Goal: Task Accomplishment & Management: Manage account settings

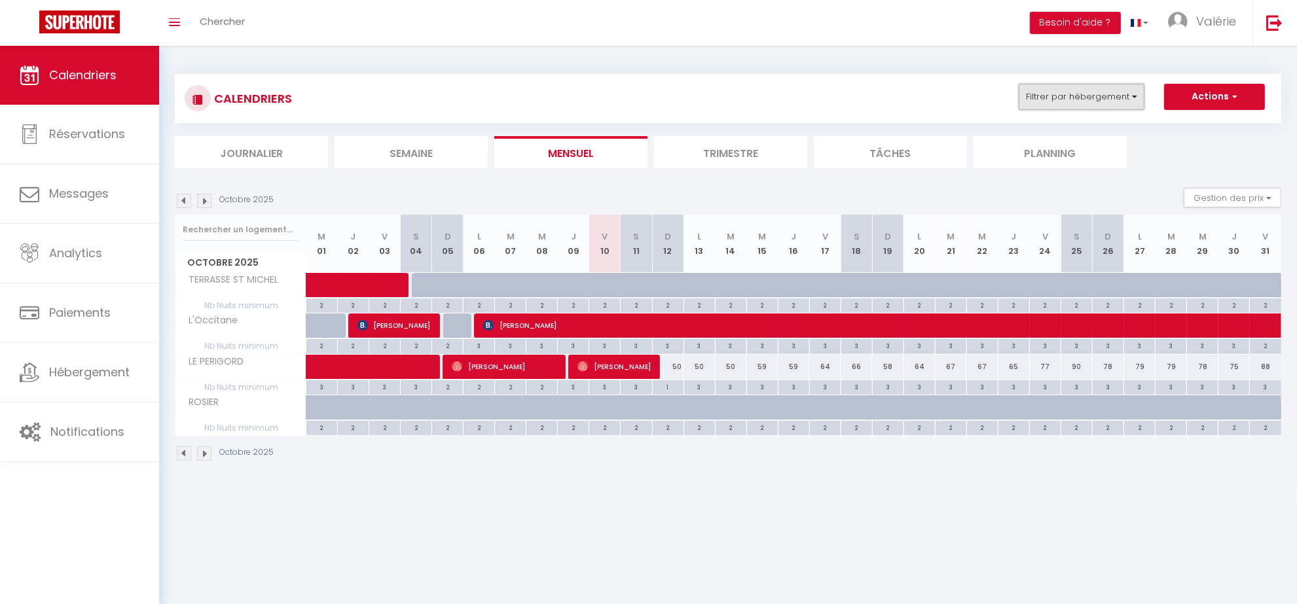
click at [1078, 94] on button "Filtrer par hébergement" at bounding box center [1082, 97] width 126 height 26
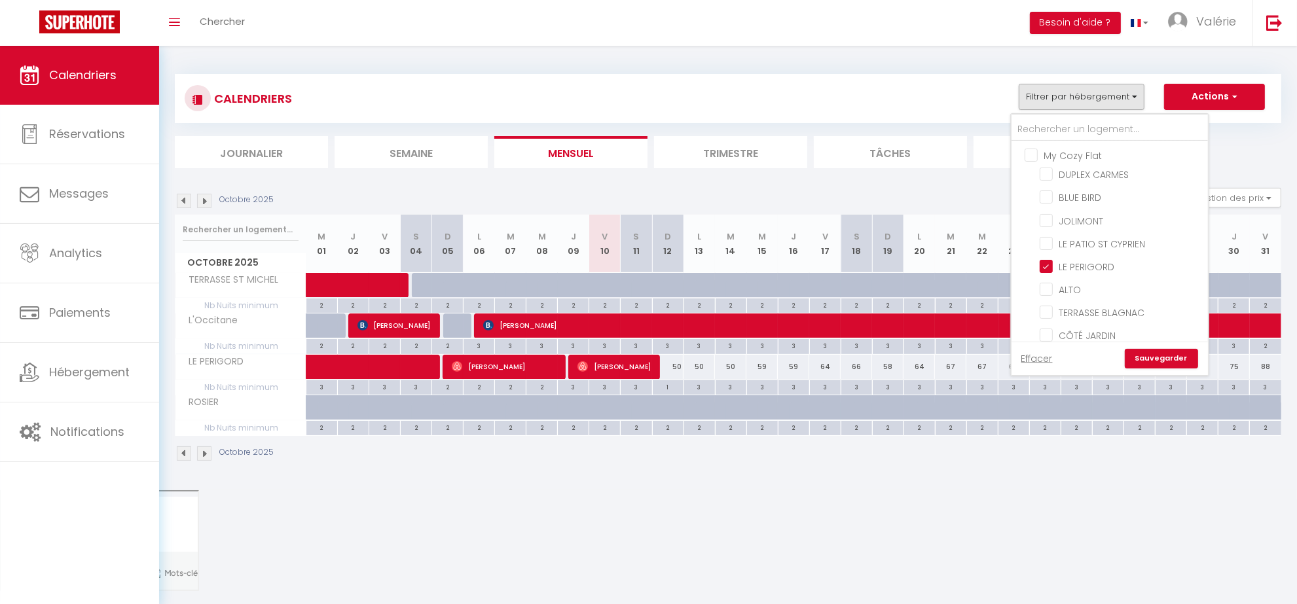
click at [1033, 156] on input "My Cozy Flat" at bounding box center [1122, 154] width 196 height 13
checkbox input "true"
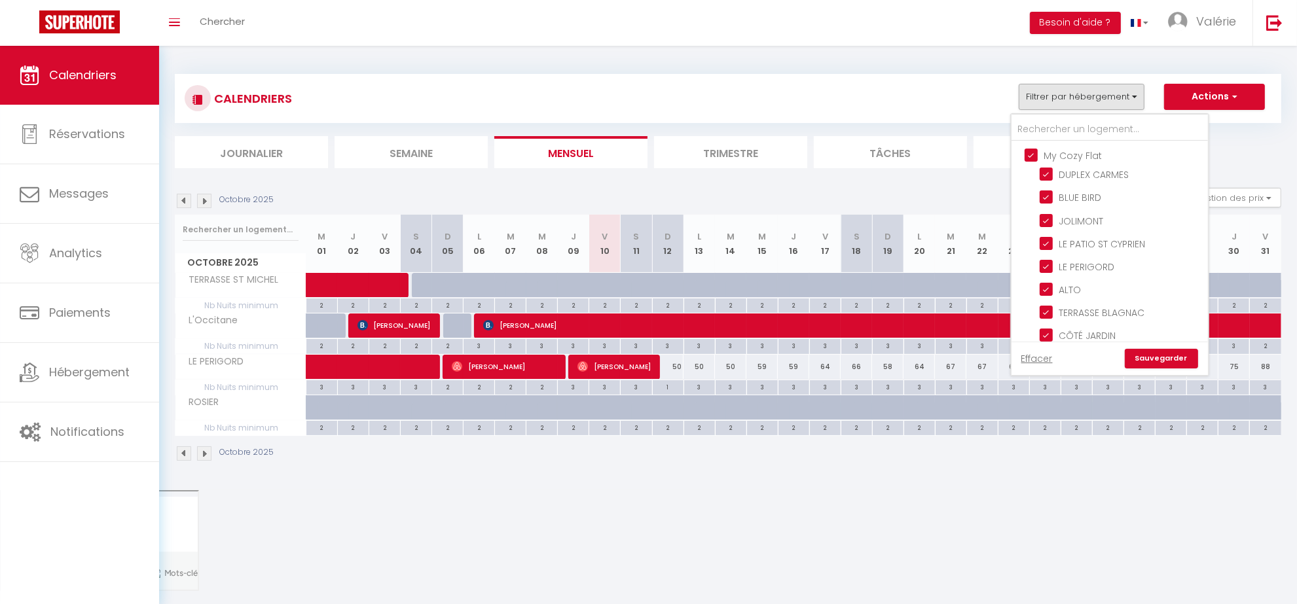
checkbox input "true"
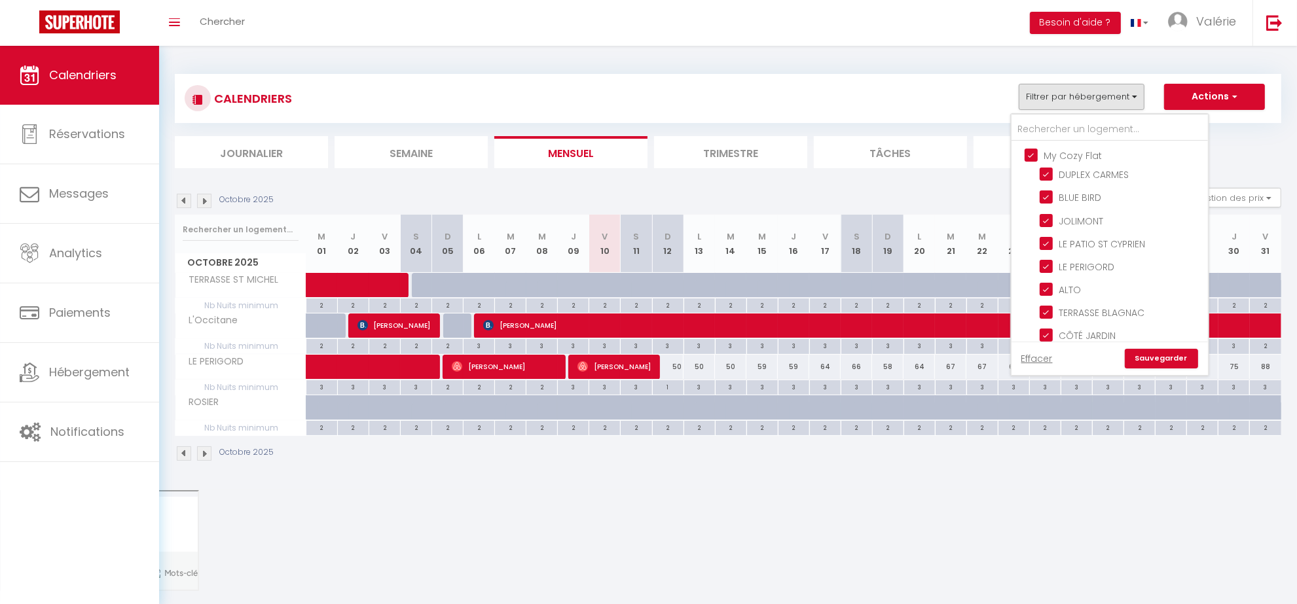
checkbox input "true"
checkbox input "false"
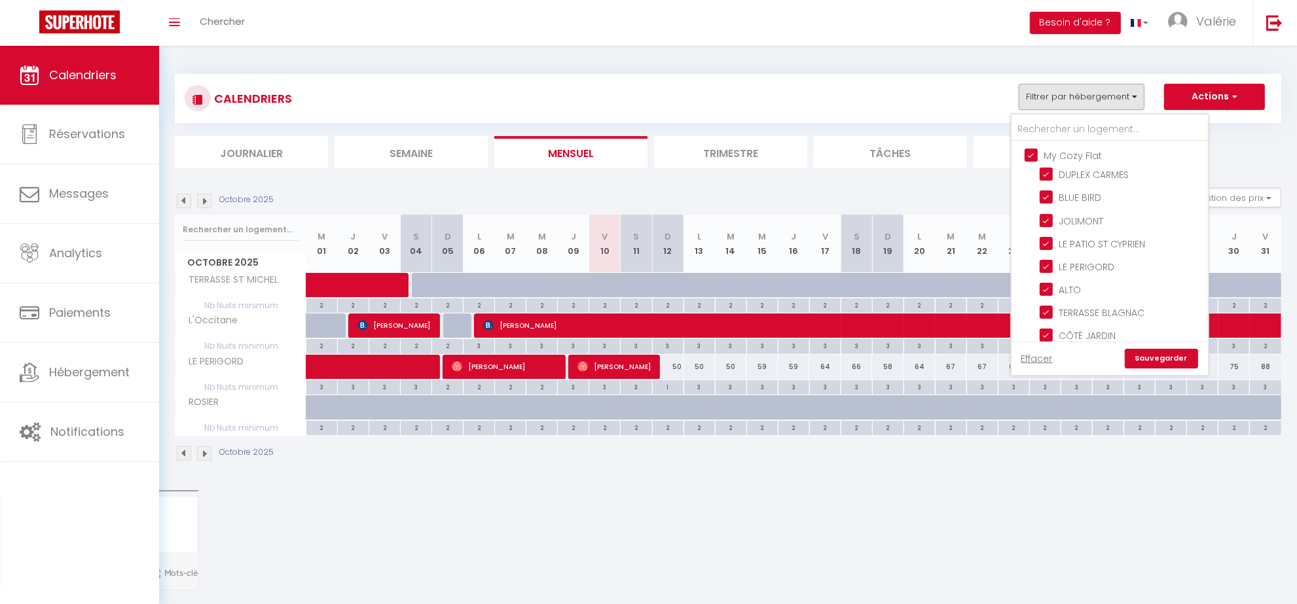
checkbox input "false"
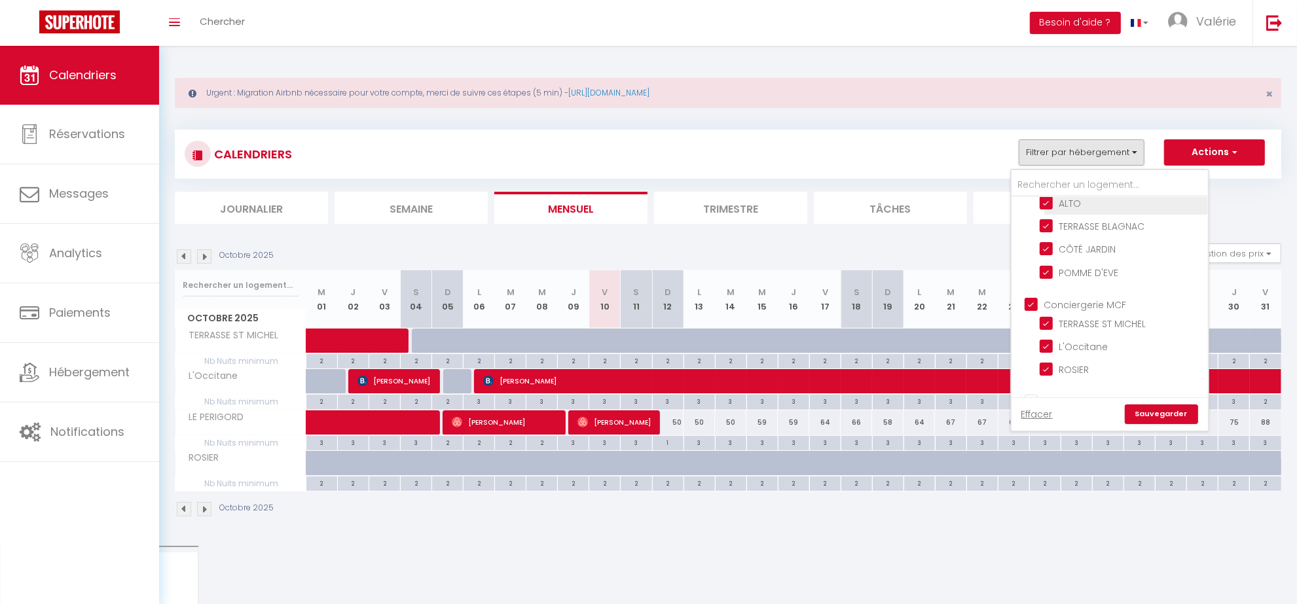
scroll to position [164, 0]
click at [1176, 412] on link "Sauvegarder" at bounding box center [1161, 415] width 73 height 20
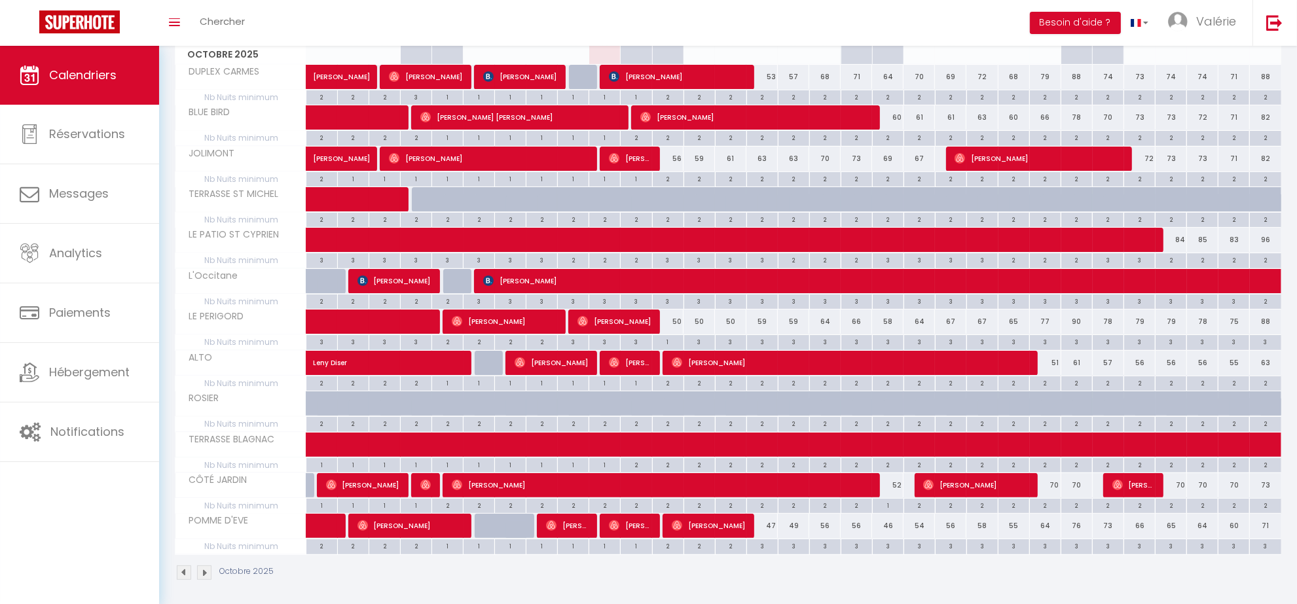
scroll to position [272, 0]
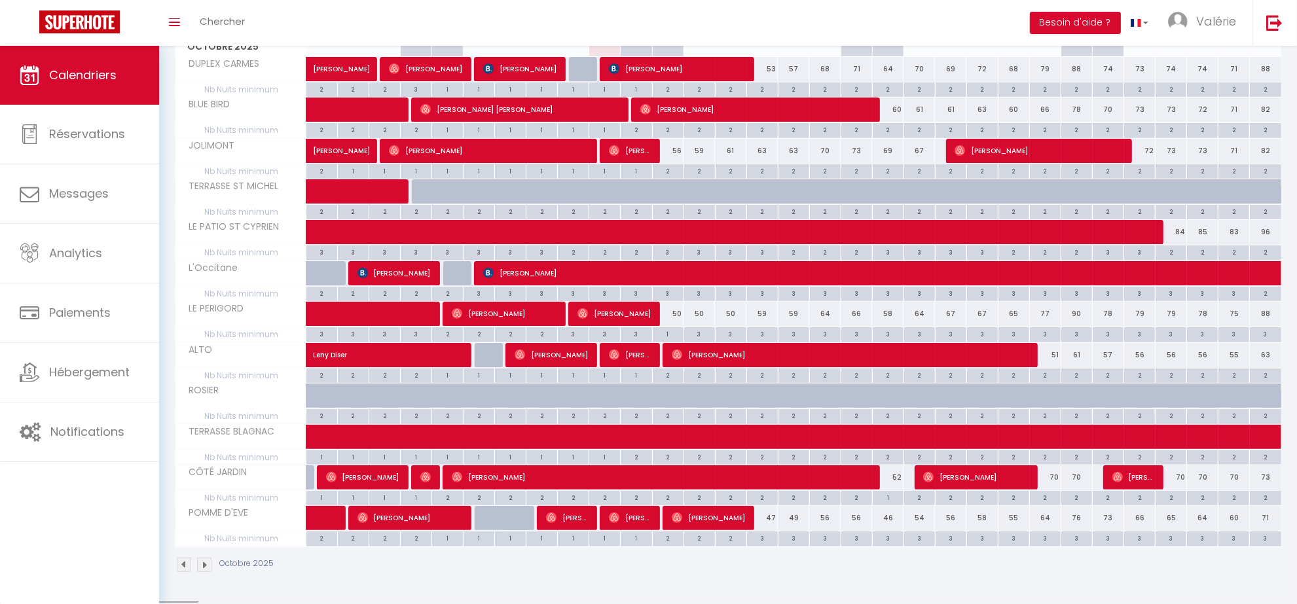
click at [203, 566] on img at bounding box center [204, 565] width 14 height 14
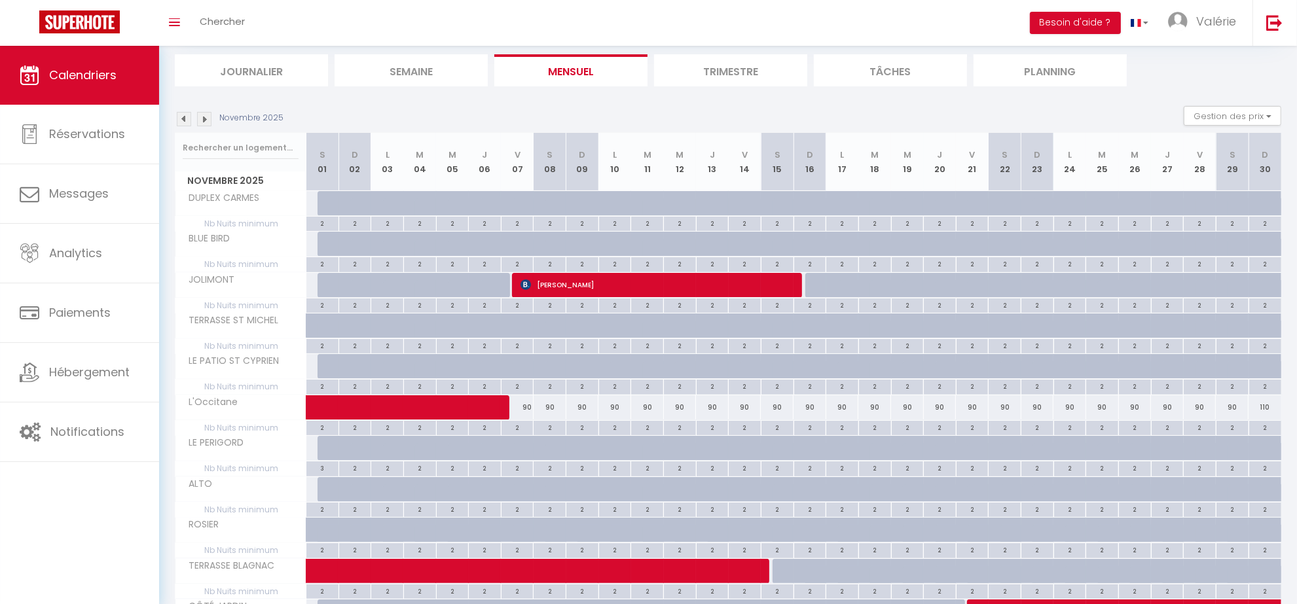
scroll to position [108, 0]
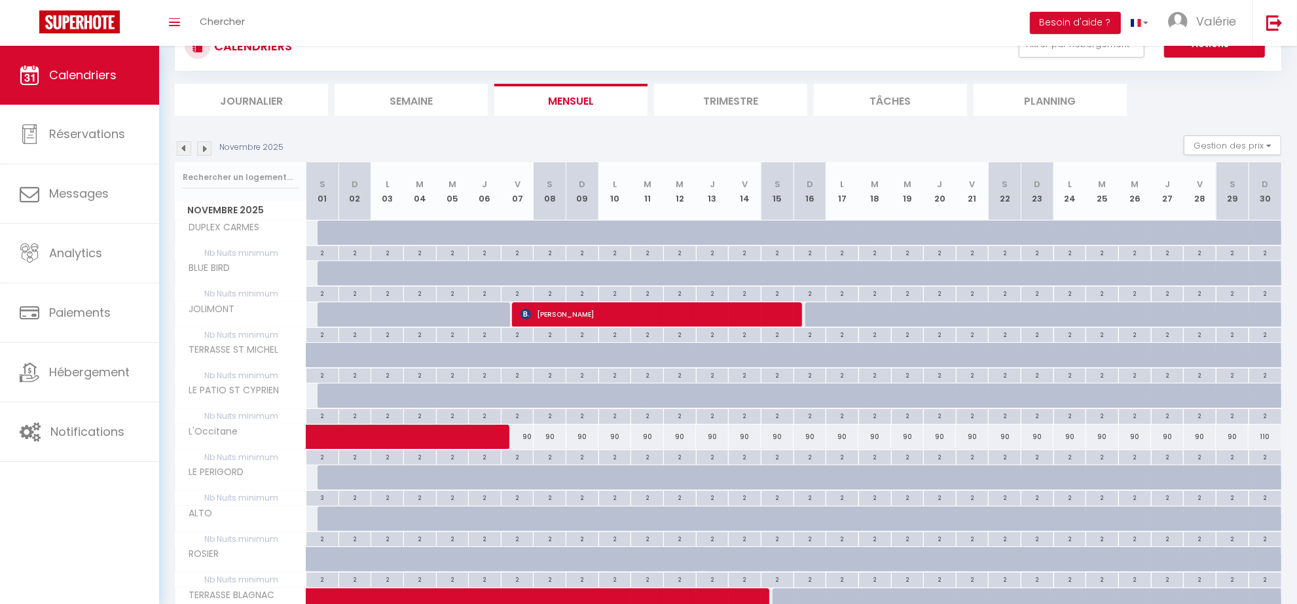
click at [202, 151] on img at bounding box center [204, 148] width 14 height 14
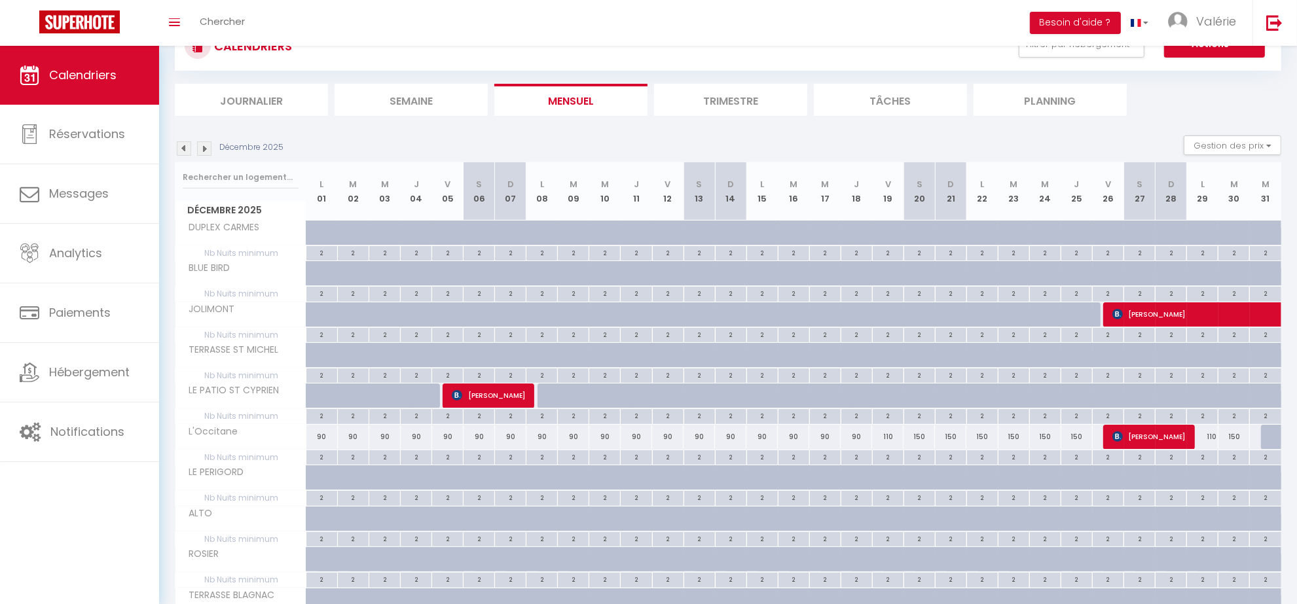
click at [112, 71] on span "Calendriers" at bounding box center [82, 75] width 67 height 16
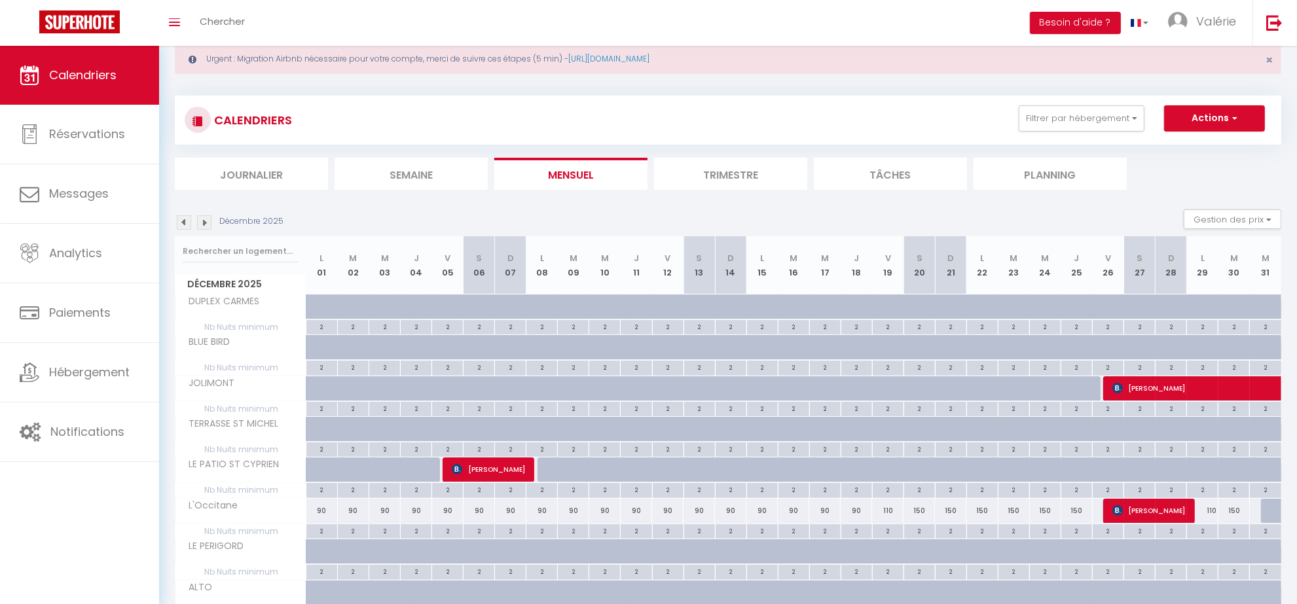
scroll to position [26, 0]
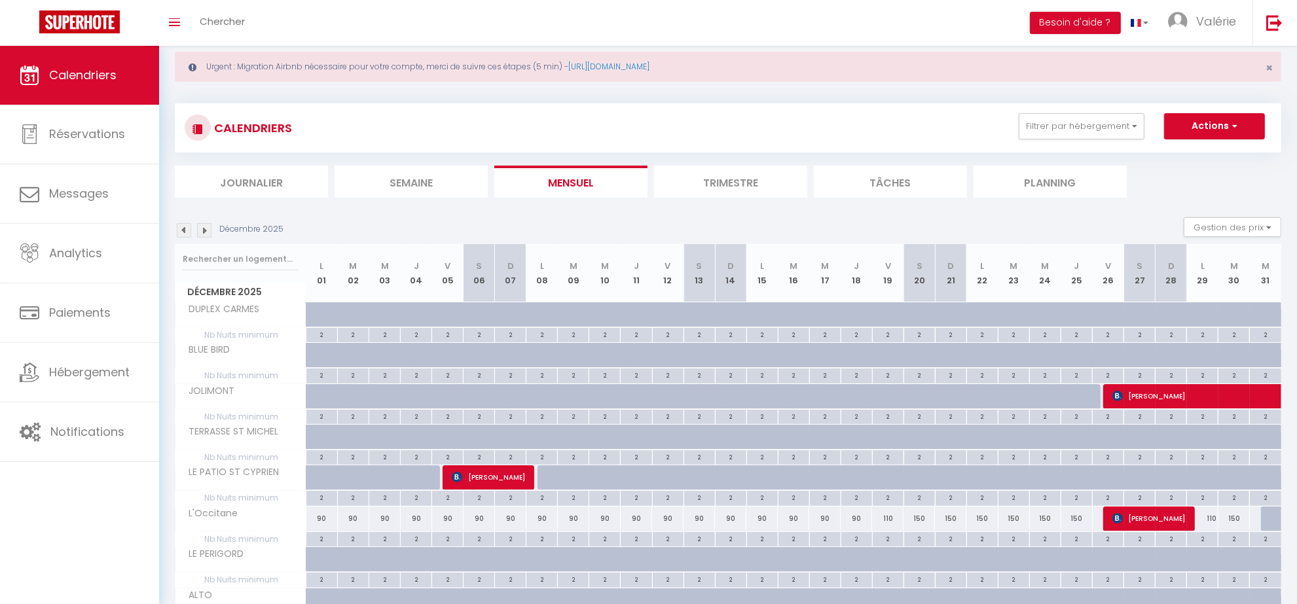
click at [702, 181] on li "Trimestre" at bounding box center [730, 182] width 153 height 32
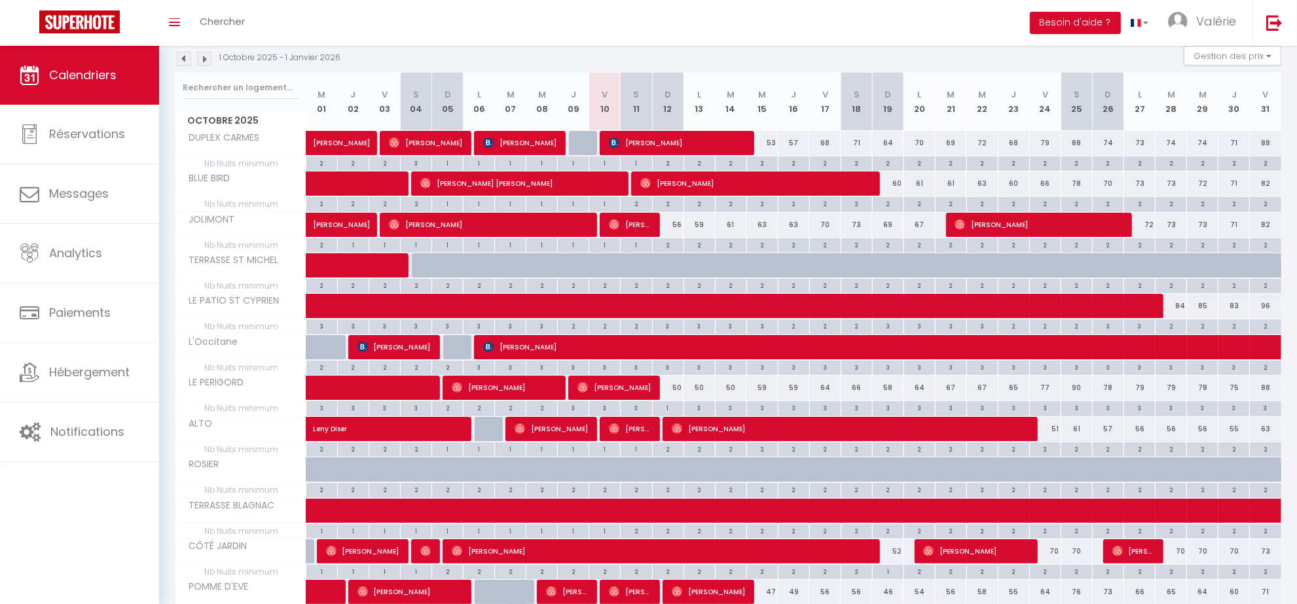
scroll to position [190, 0]
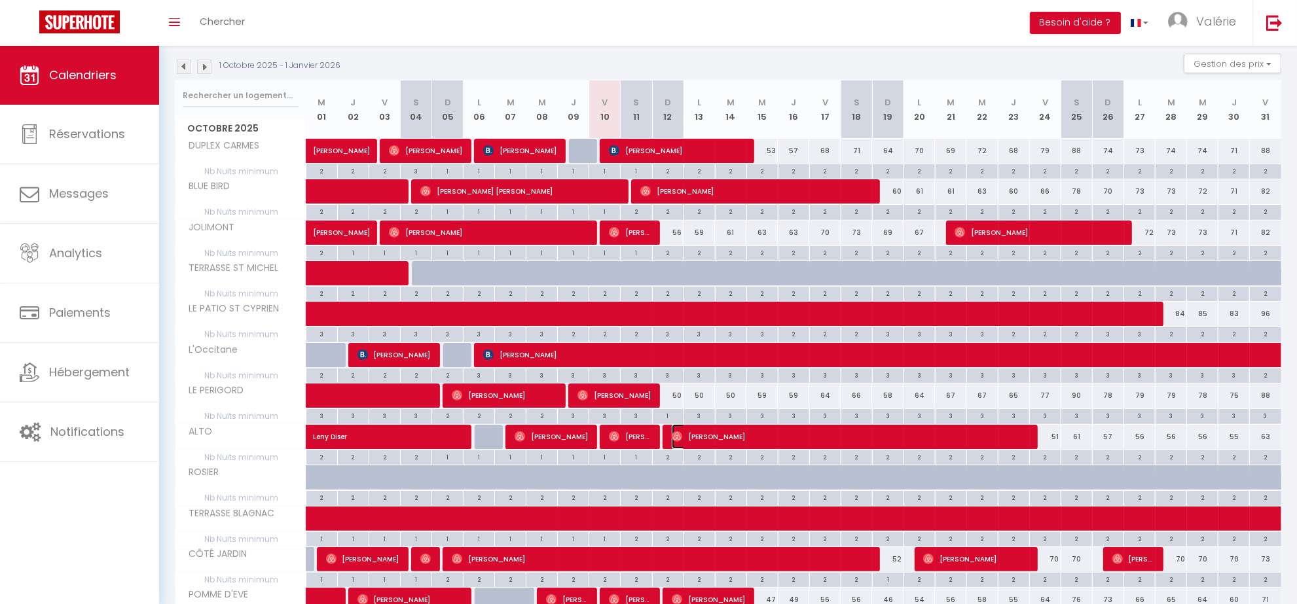
click at [731, 443] on span "[PERSON_NAME]" at bounding box center [850, 436] width 356 height 25
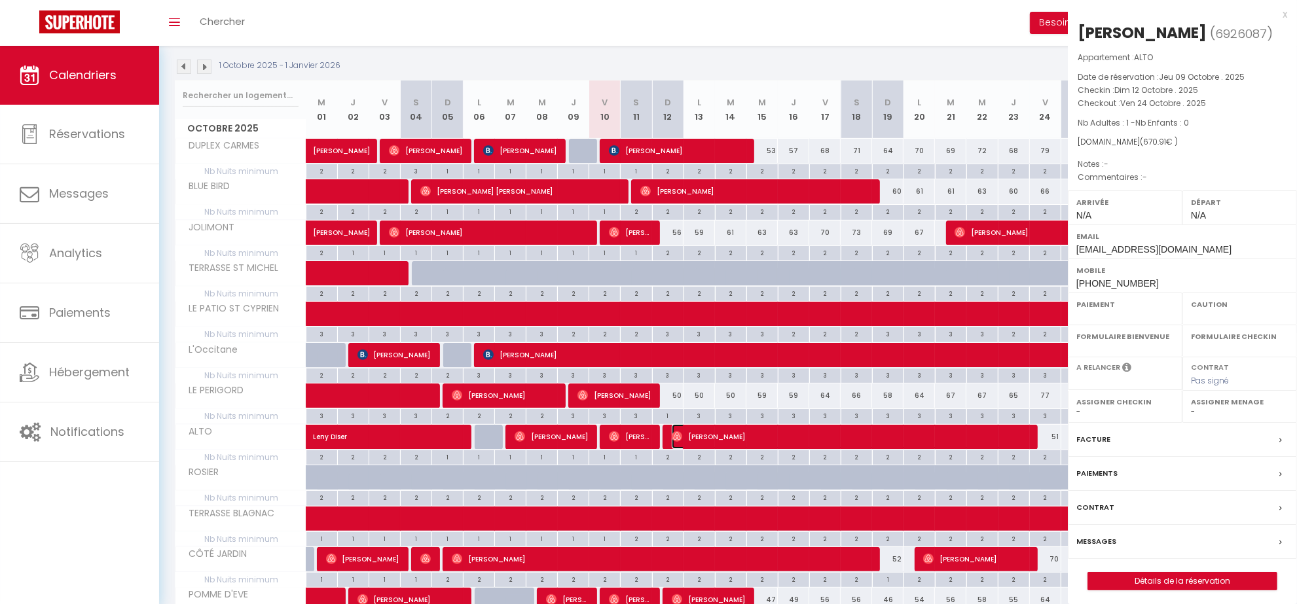
select select "OK"
select select "0"
select select "1"
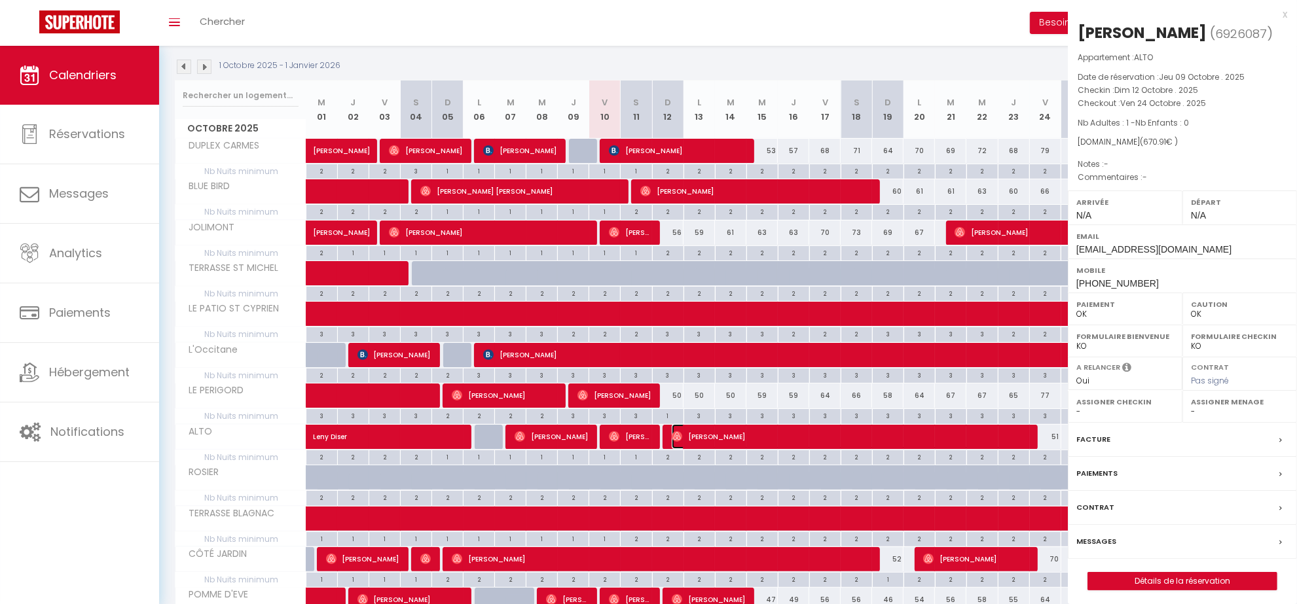
select select
